Goal: Information Seeking & Learning: Find specific fact

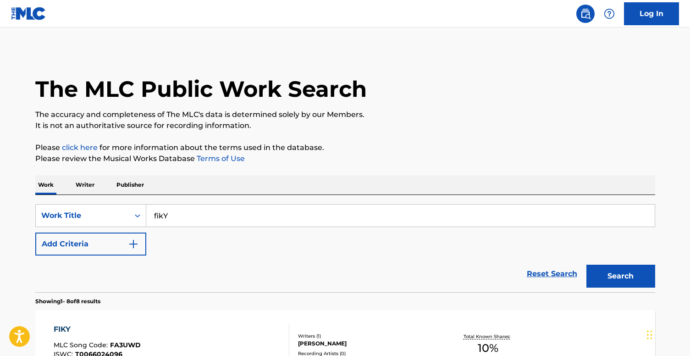
click at [175, 210] on input "fikY" at bounding box center [400, 216] width 509 height 22
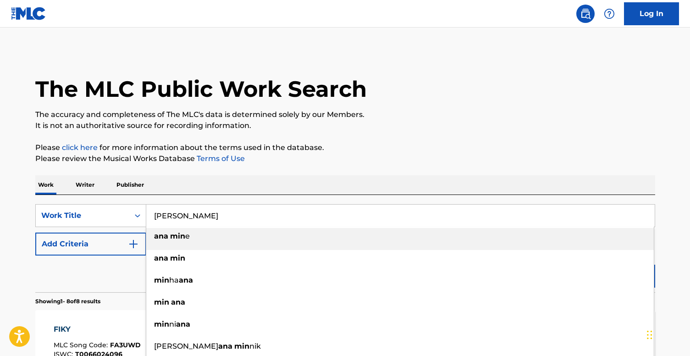
click at [182, 240] on strong "min" at bounding box center [177, 236] width 15 height 9
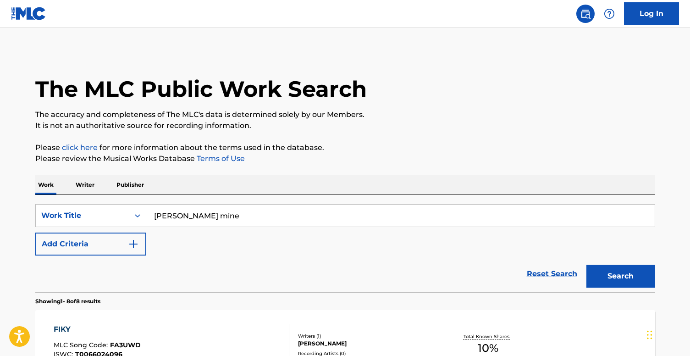
click at [611, 282] on button "Search" at bounding box center [620, 276] width 69 height 23
click at [304, 211] on input "[PERSON_NAME] mine" at bounding box center [400, 216] width 509 height 22
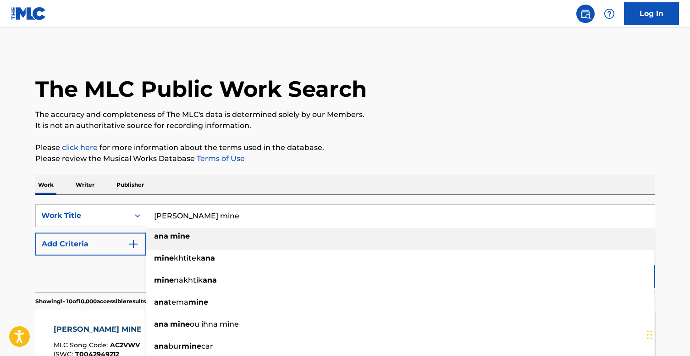
click at [304, 211] on input "[PERSON_NAME] mine" at bounding box center [400, 216] width 509 height 22
click at [299, 215] on input "[PERSON_NAME] mine" at bounding box center [400, 216] width 509 height 22
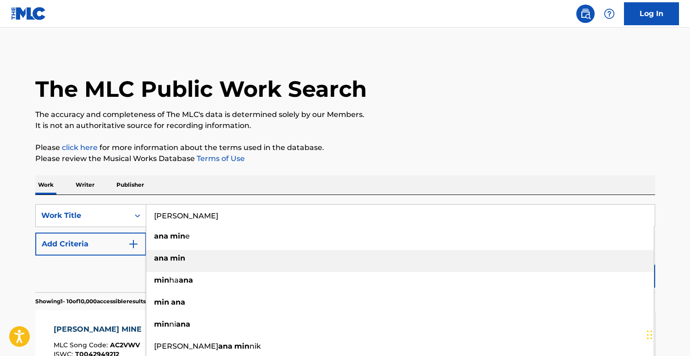
click at [177, 261] on strong "min" at bounding box center [177, 258] width 15 height 9
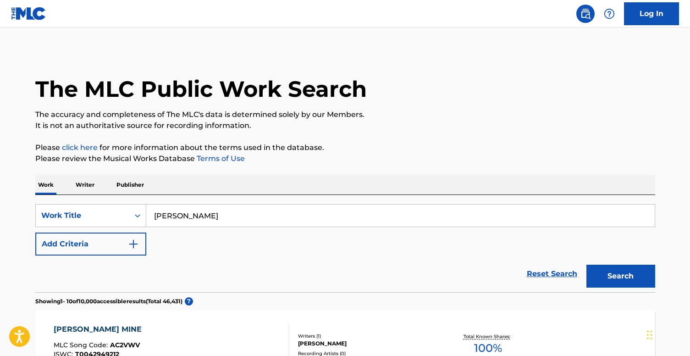
click at [630, 281] on button "Search" at bounding box center [620, 276] width 69 height 23
click at [210, 223] on input "[PERSON_NAME]" at bounding box center [400, 216] width 509 height 22
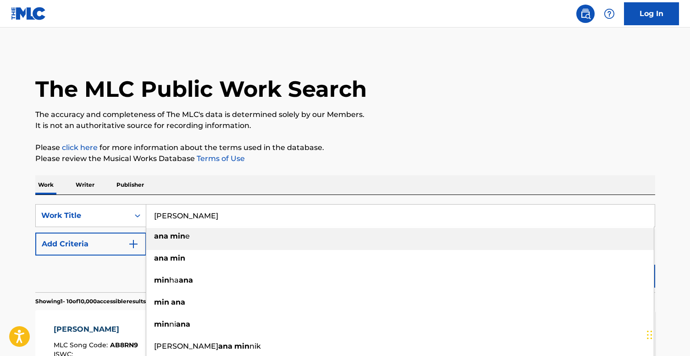
paste input "Baad El Senin"
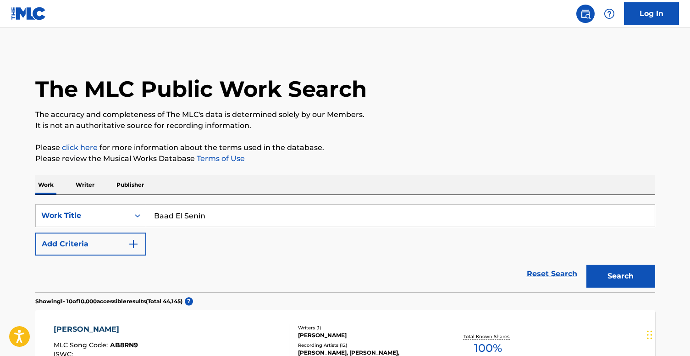
click at [617, 260] on div "Search" at bounding box center [618, 273] width 73 height 37
click at [617, 279] on button "Search" at bounding box center [620, 276] width 69 height 23
click at [193, 216] on input "Baad El Senin" at bounding box center [400, 216] width 509 height 22
click at [615, 277] on button "Search" at bounding box center [620, 276] width 69 height 23
click at [291, 211] on input "Baad El Snin" at bounding box center [400, 216] width 509 height 22
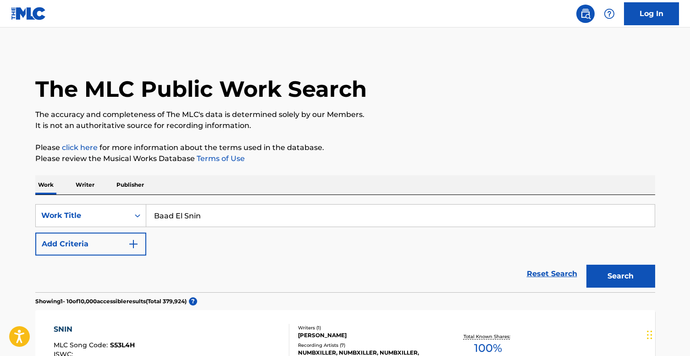
click at [291, 211] on input "Baad El Snin" at bounding box center [400, 216] width 509 height 22
paste input "naya Al Tounsia"
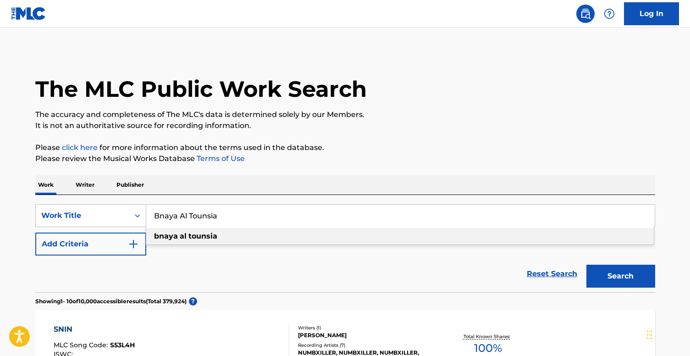
click at [239, 232] on div "bnaya al tounsia" at bounding box center [400, 236] width 508 height 17
type input "bnaya al tounsia"
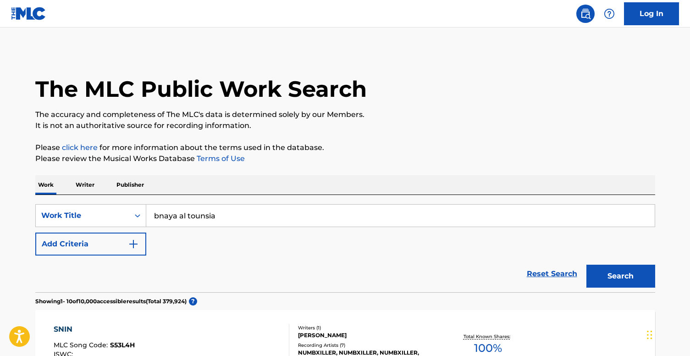
click at [607, 271] on button "Search" at bounding box center [620, 276] width 69 height 23
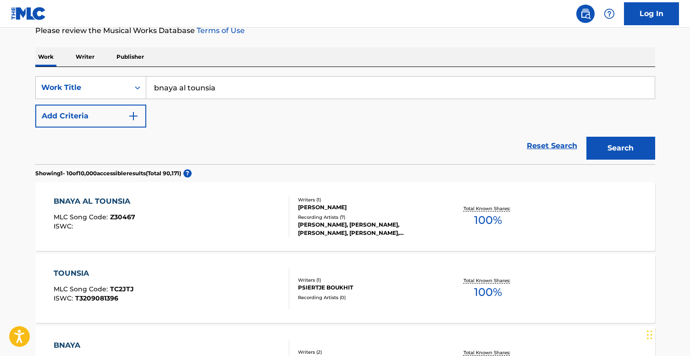
scroll to position [132, 0]
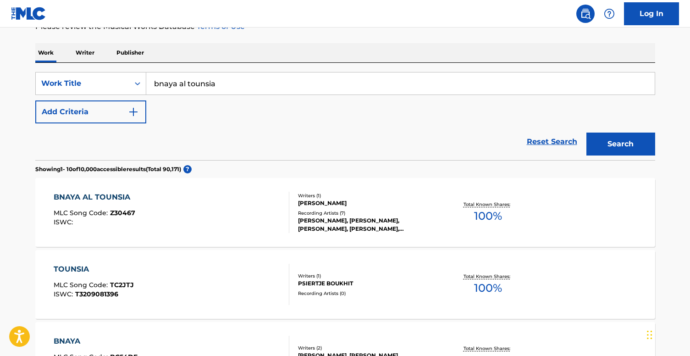
click at [324, 215] on div "Recording Artists ( 7 )" at bounding box center [367, 213] width 138 height 7
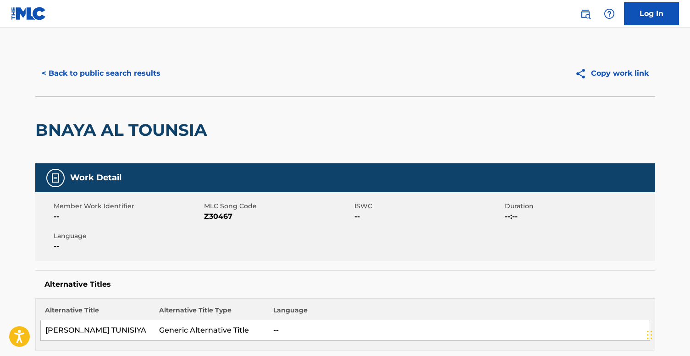
click at [214, 219] on span "Z30467" at bounding box center [278, 216] width 148 height 11
copy span "Z30467"
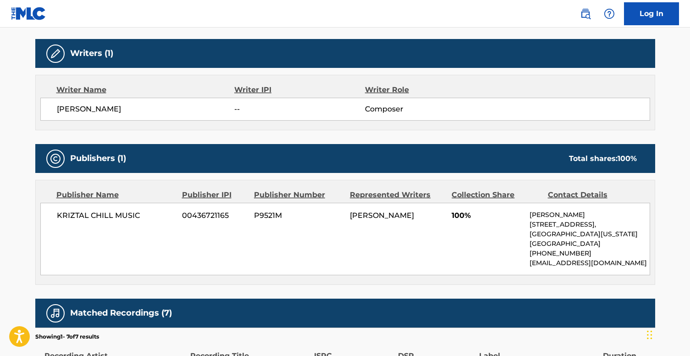
scroll to position [341, 0]
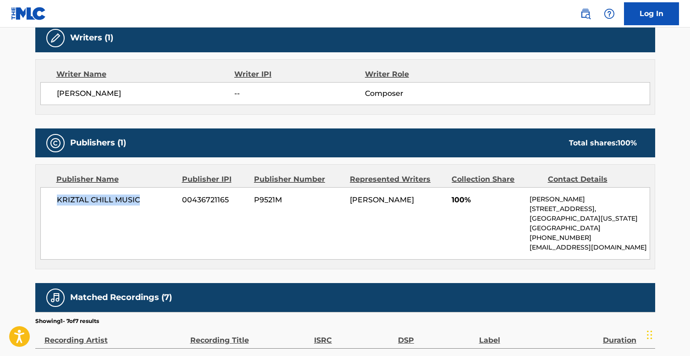
drag, startPoint x: 144, startPoint y: 200, endPoint x: 56, endPoint y: 199, distance: 87.1
click at [57, 199] on span "KRIZTAL CHILL MUSIC" at bounding box center [116, 199] width 119 height 11
copy span "KRIZTAL CHILL MUSIC"
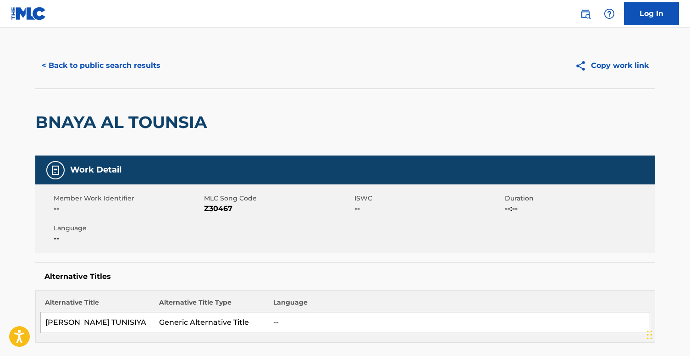
scroll to position [0, 0]
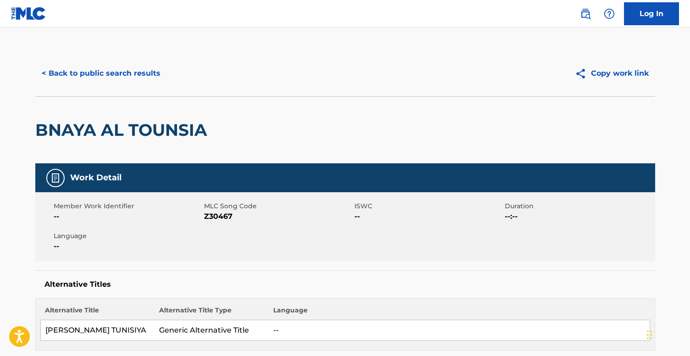
click at [122, 71] on button "< Back to public search results" at bounding box center [101, 73] width 132 height 23
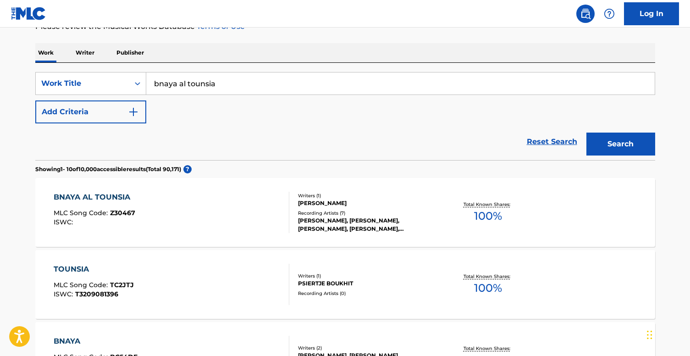
click at [279, 91] on input "bnaya al tounsia" at bounding box center [400, 83] width 509 height 22
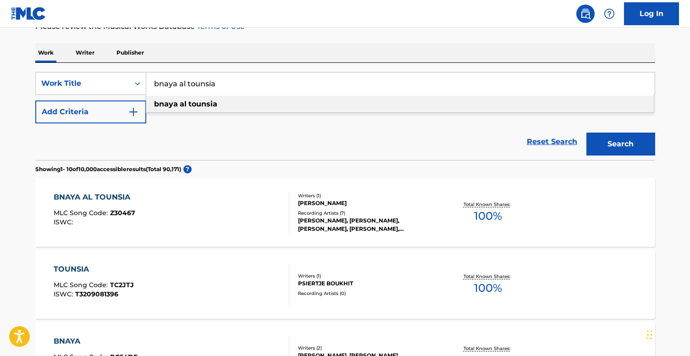
click at [279, 91] on input "bnaya al tounsia" at bounding box center [400, 83] width 509 height 22
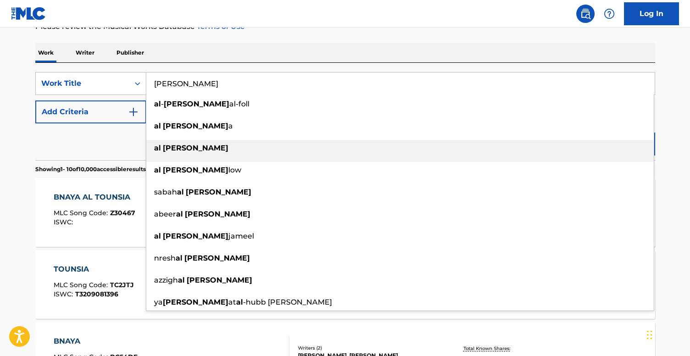
click at [232, 149] on div "[PERSON_NAME]" at bounding box center [400, 148] width 508 height 17
type input "[PERSON_NAME]"
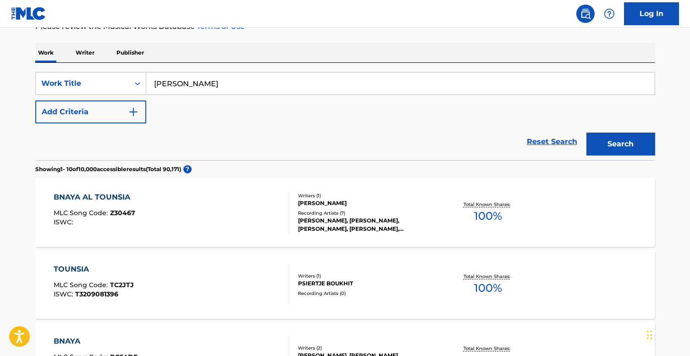
click at [630, 146] on button "Search" at bounding box center [620, 144] width 69 height 23
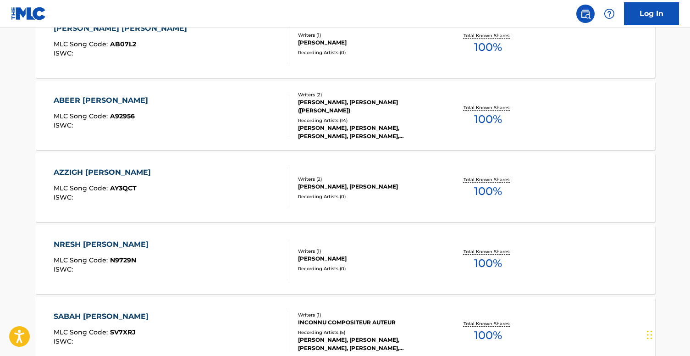
scroll to position [0, 0]
